Goal: Transaction & Acquisition: Obtain resource

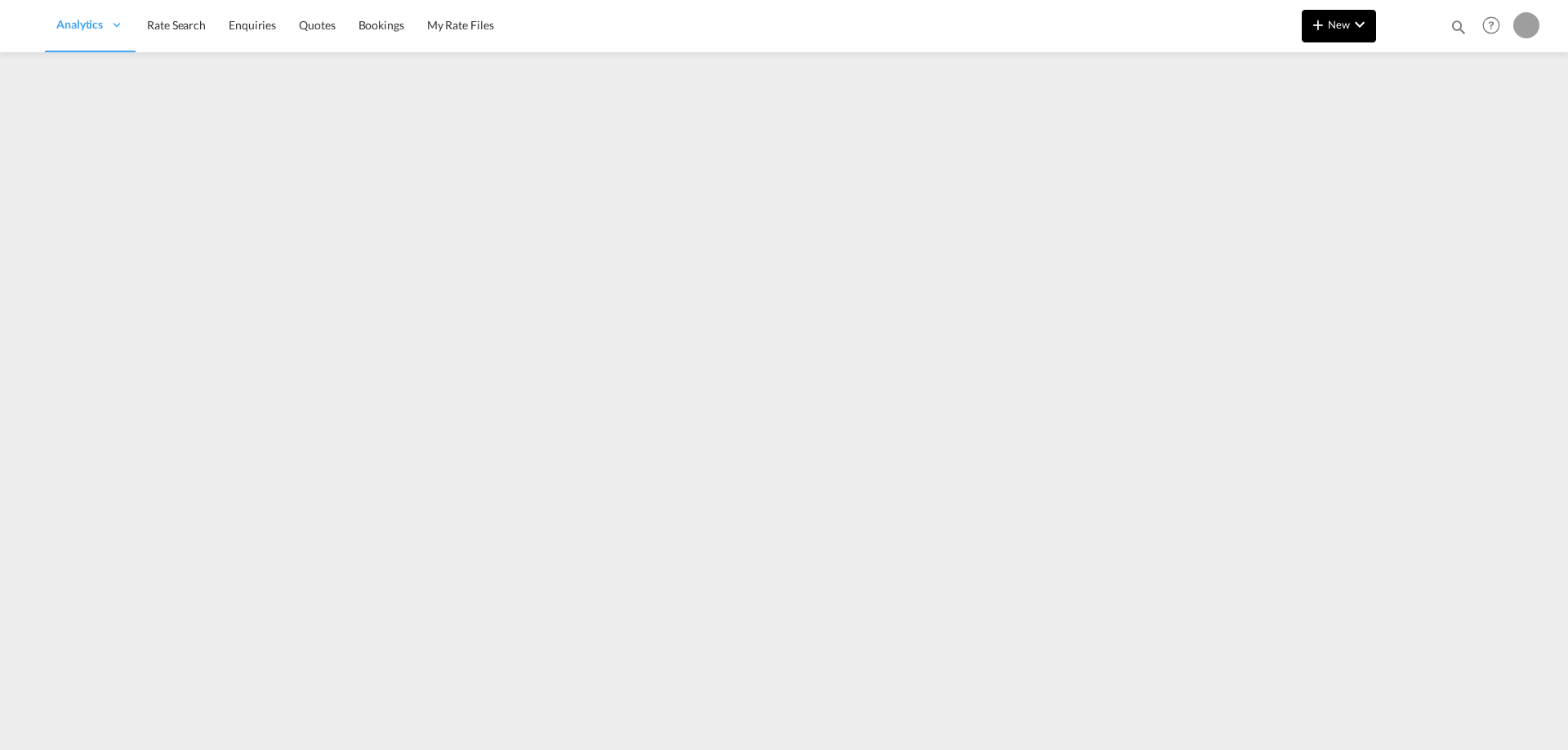
click at [1335, 33] on button "New" at bounding box center [1339, 26] width 74 height 33
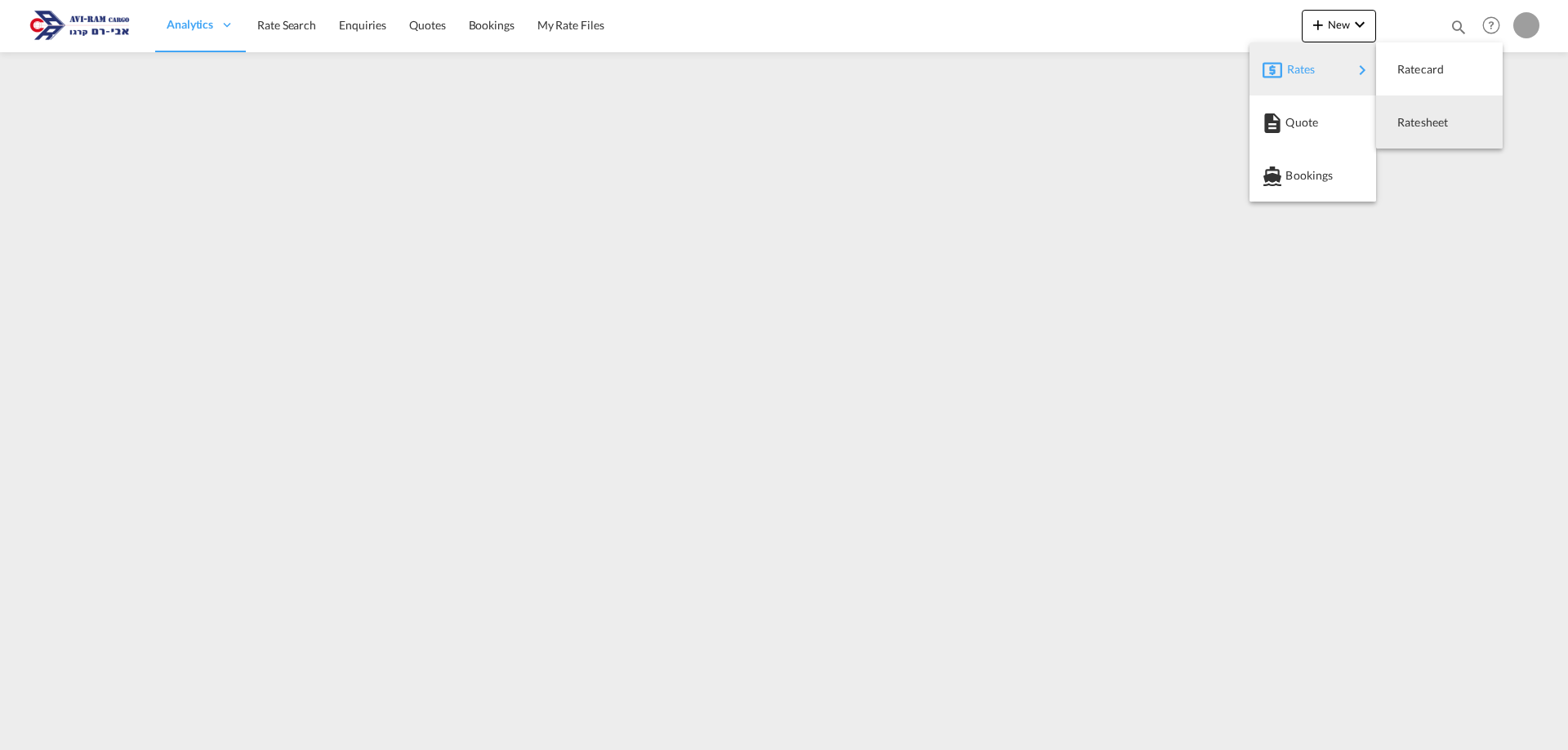
click at [1406, 116] on span "Ratesheet" at bounding box center [1406, 122] width 17 height 33
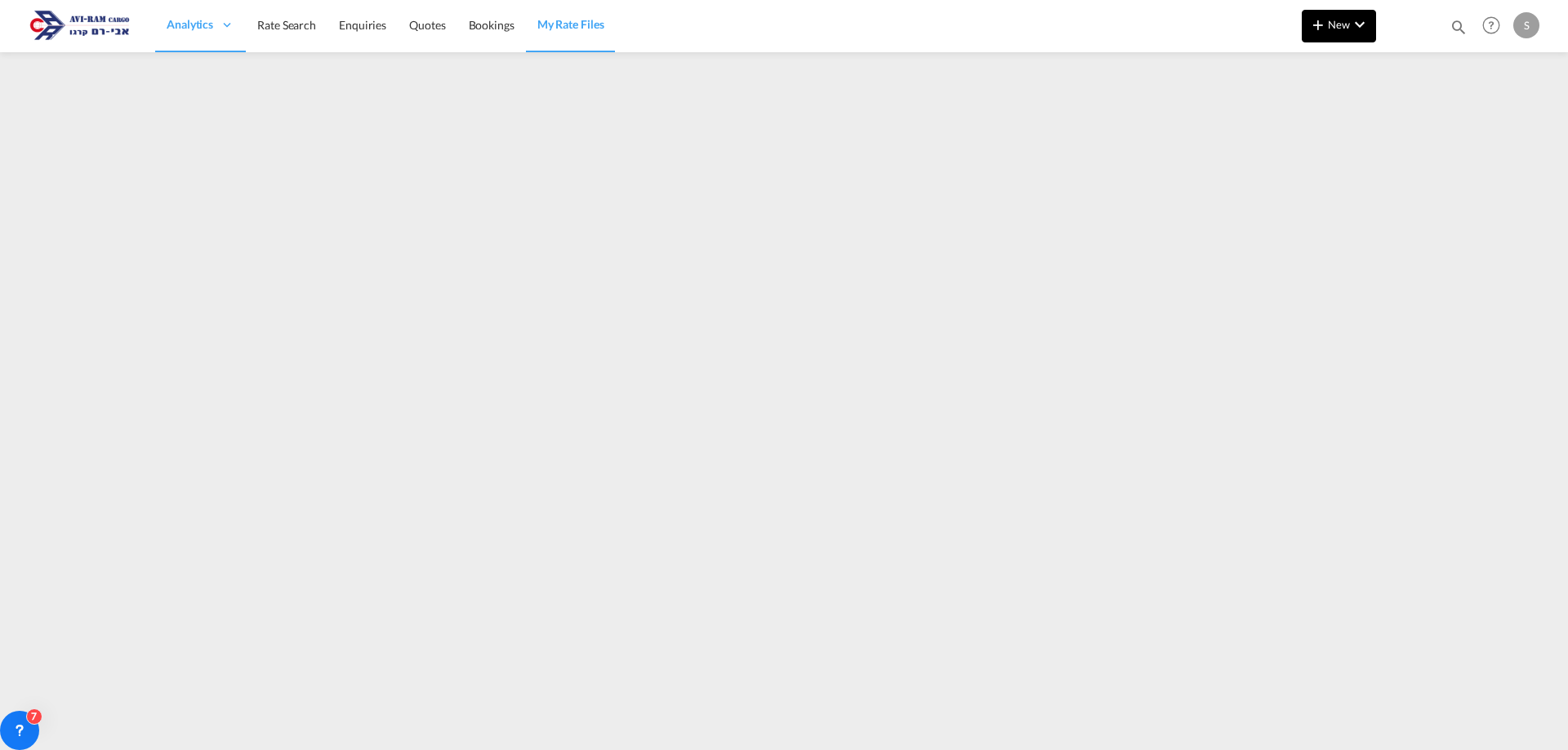
click at [1357, 21] on md-icon "icon-chevron-down" at bounding box center [1359, 24] width 19 height 19
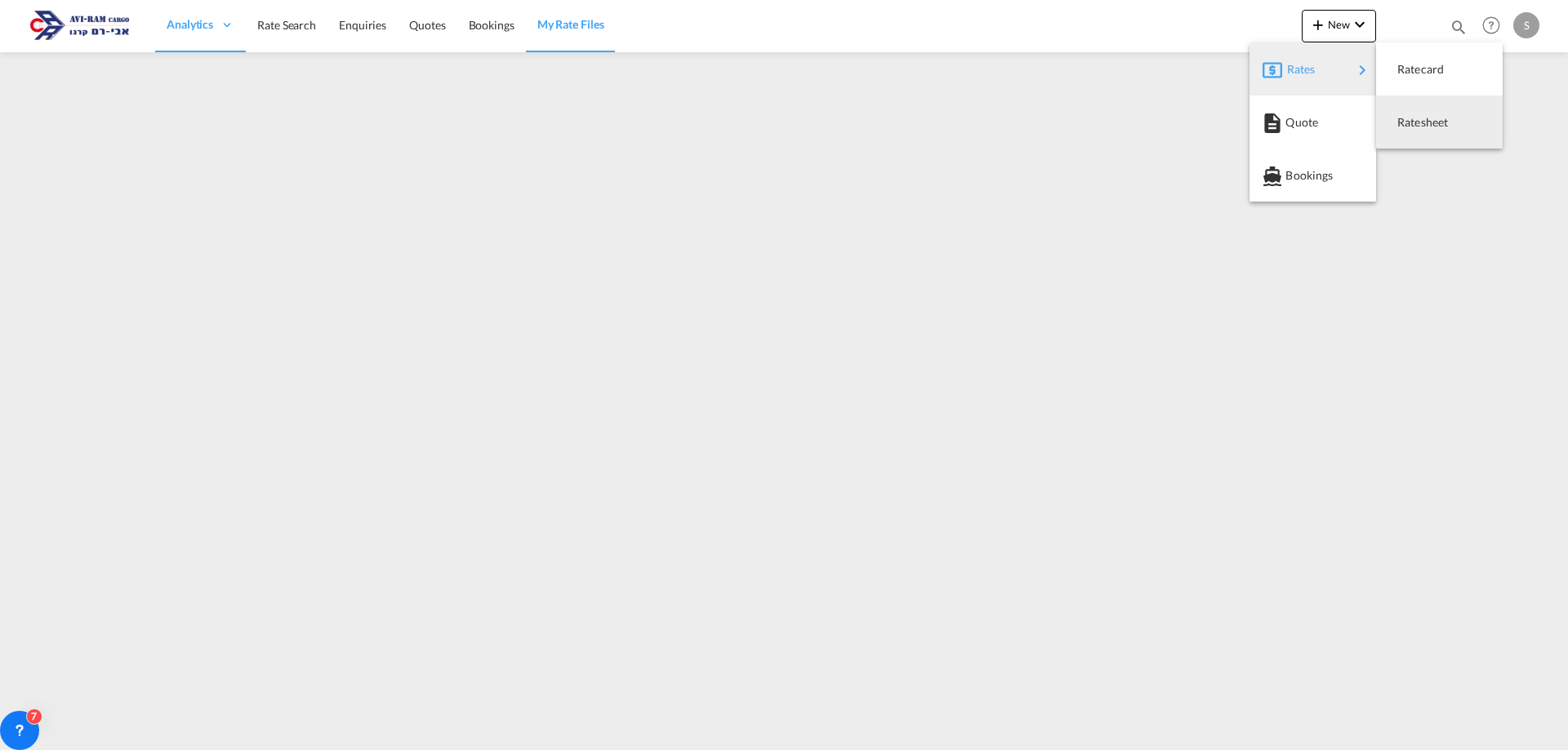
click at [1394, 110] on div "Ratesheet" at bounding box center [1439, 122] width 100 height 41
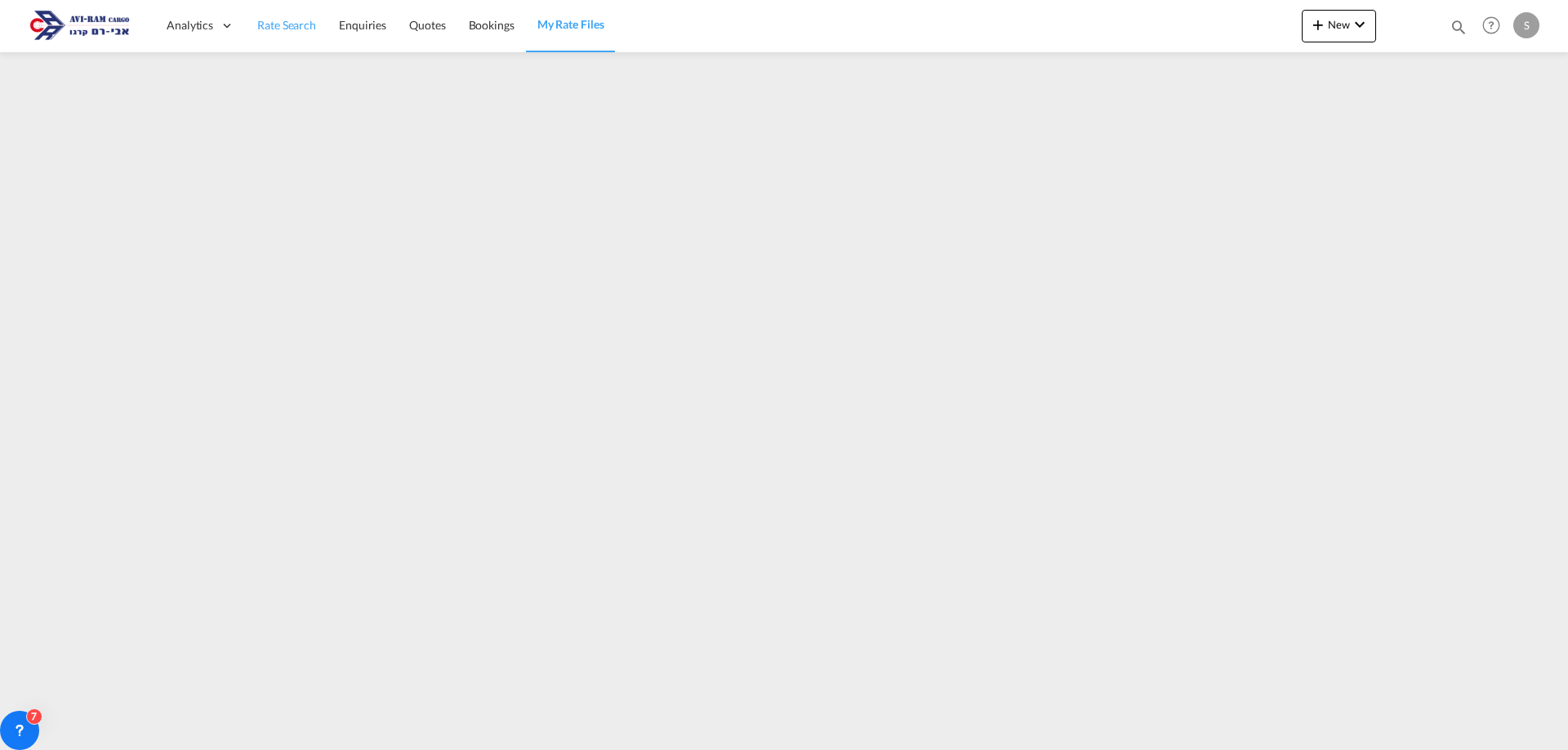
click at [290, 30] on span "Rate Search" at bounding box center [287, 24] width 58 height 14
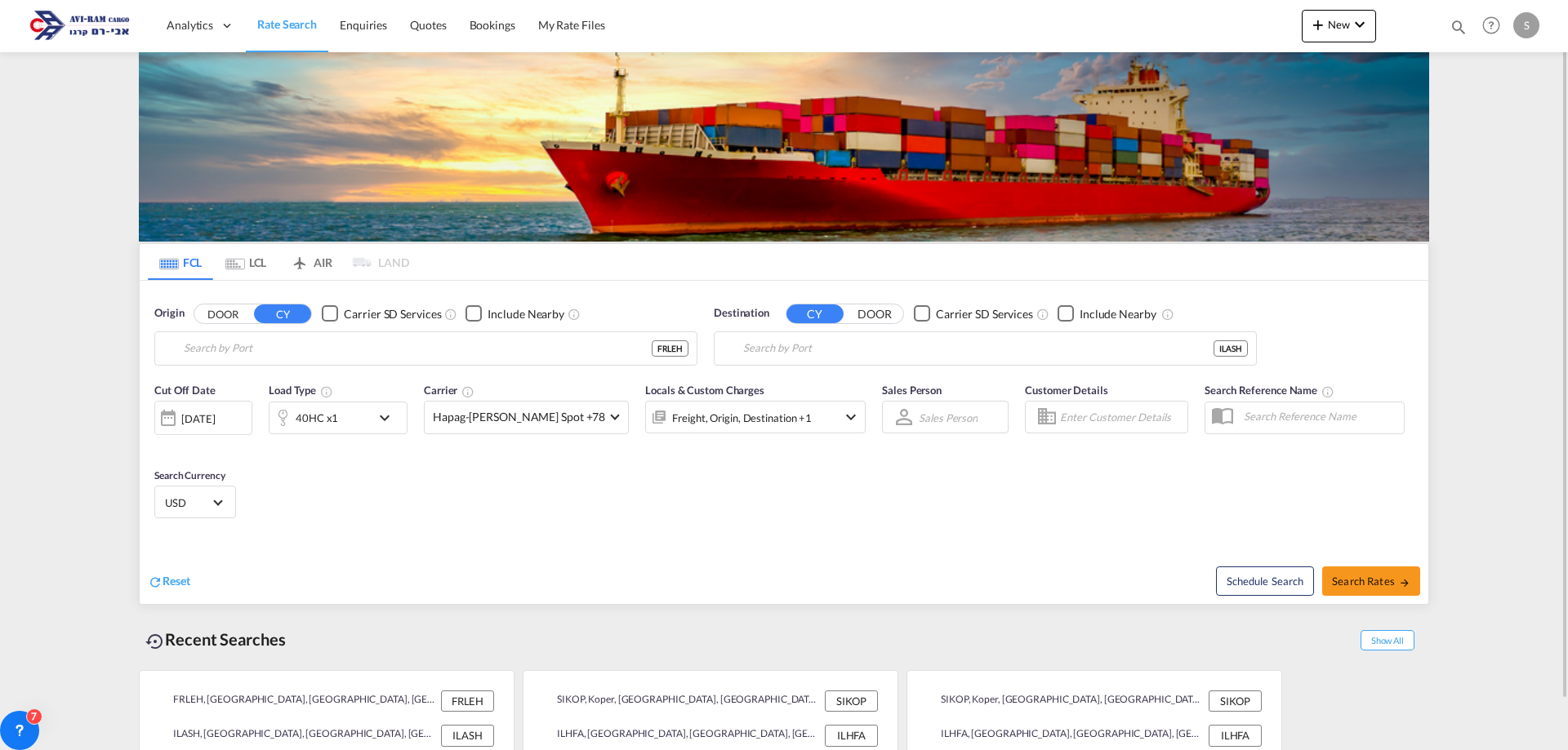
type input "[GEOGRAPHIC_DATA], [GEOGRAPHIC_DATA]"
type input "Ashdod, ILASH"
